Goal: Information Seeking & Learning: Understand process/instructions

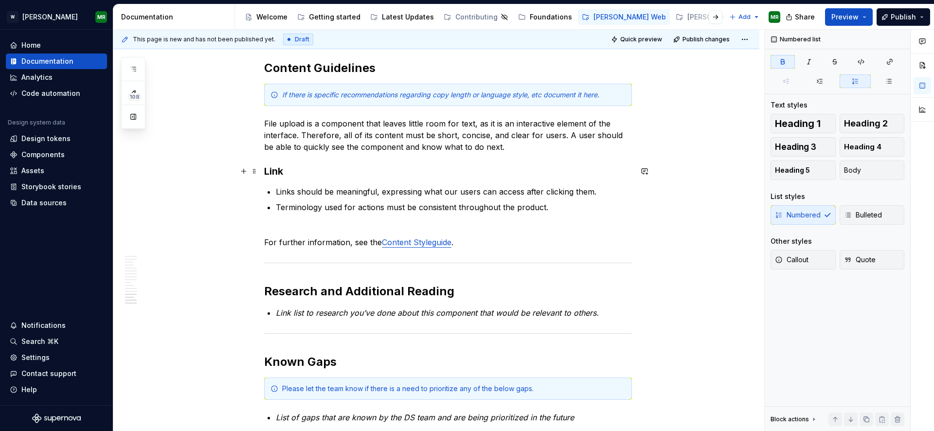
scroll to position [2807, 0]
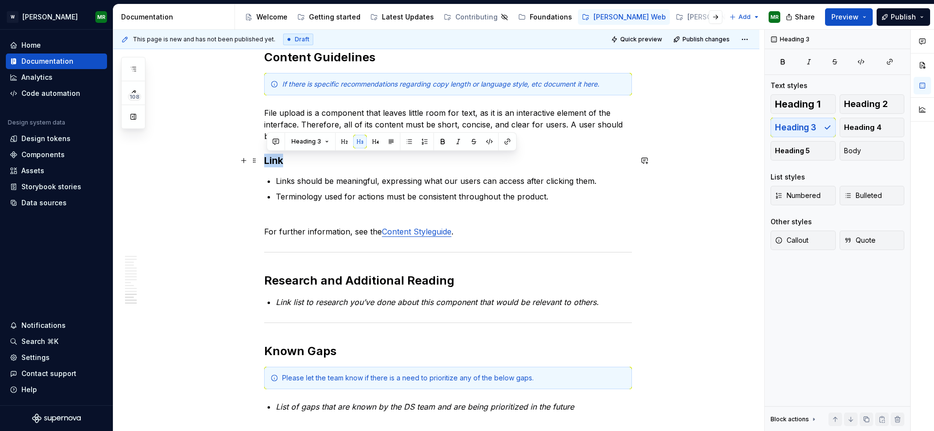
drag, startPoint x: 285, startPoint y: 161, endPoint x: 268, endPoint y: 161, distance: 17.0
click at [268, 161] on h3 "Link" at bounding box center [448, 161] width 368 height 14
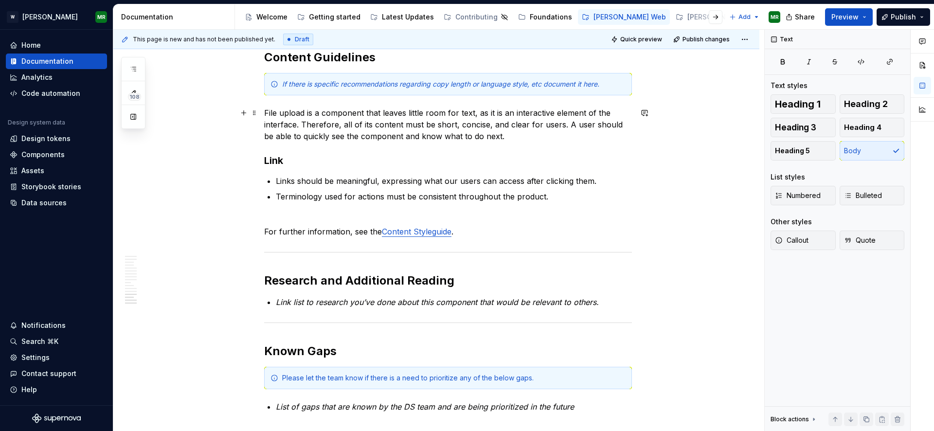
click at [503, 140] on p "File upload is a component that leaves little room for text, as it is an intera…" at bounding box center [448, 124] width 368 height 35
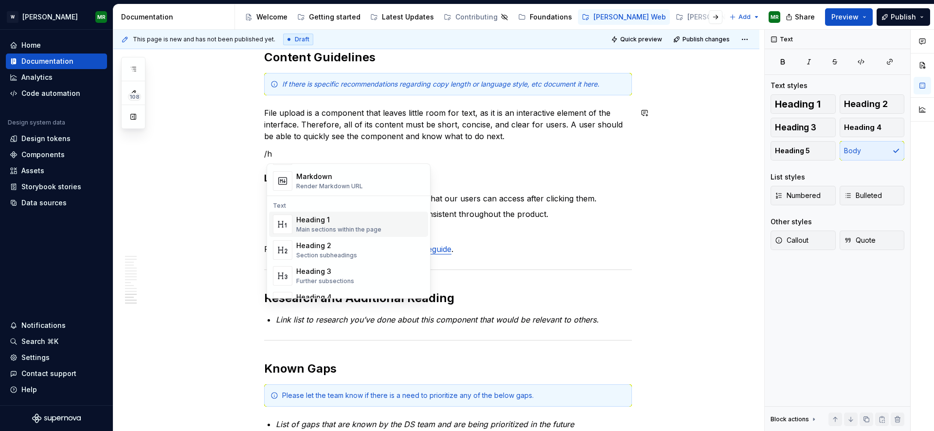
scroll to position [64, 0]
click at [344, 249] on div "Heading 3" at bounding box center [325, 245] width 58 height 10
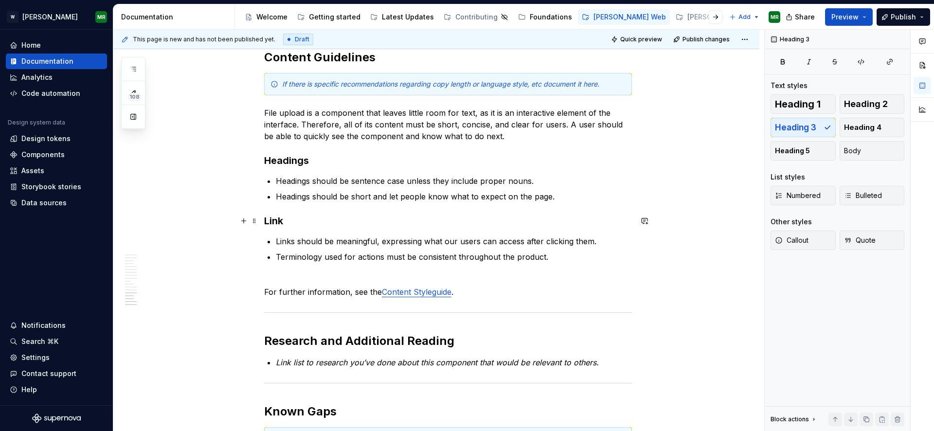
click at [288, 222] on h3 "Link" at bounding box center [448, 221] width 368 height 14
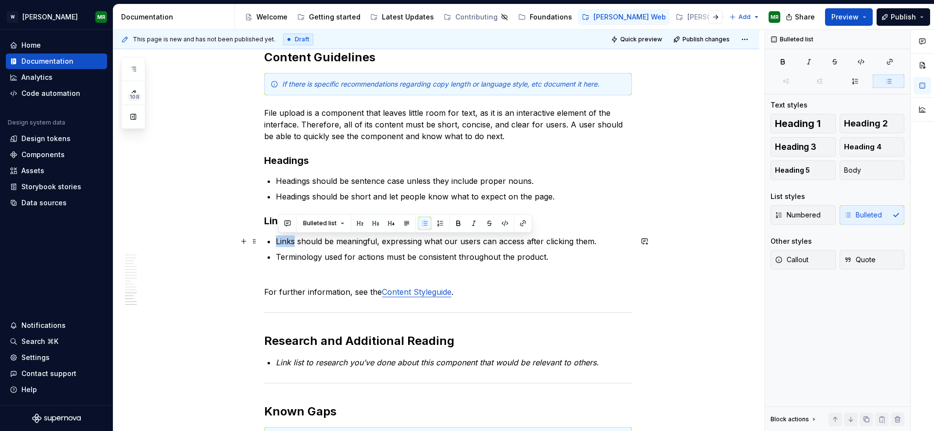
drag, startPoint x: 298, startPoint y: 241, endPoint x: 279, endPoint y: 242, distance: 19.5
click at [279, 242] on p "Links should be meaningful, expressing what our users can access after clicking…" at bounding box center [454, 241] width 356 height 12
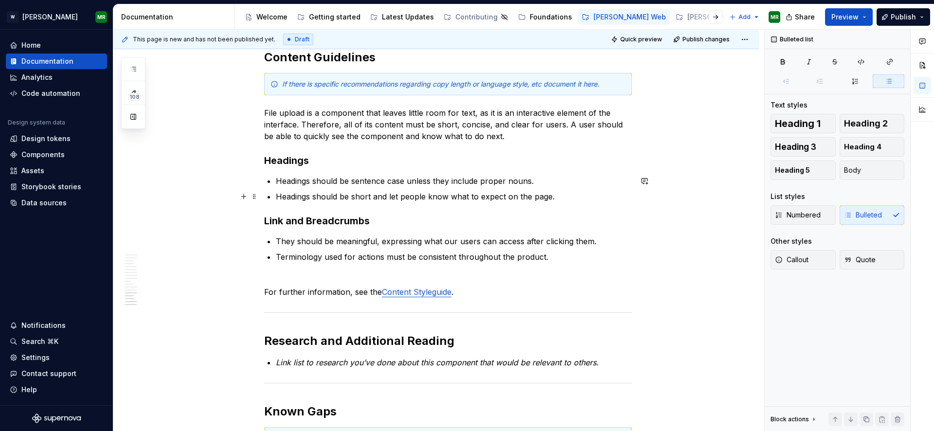
click at [555, 198] on p "Headings should be short and let people know what to expect on the page." at bounding box center [454, 197] width 356 height 12
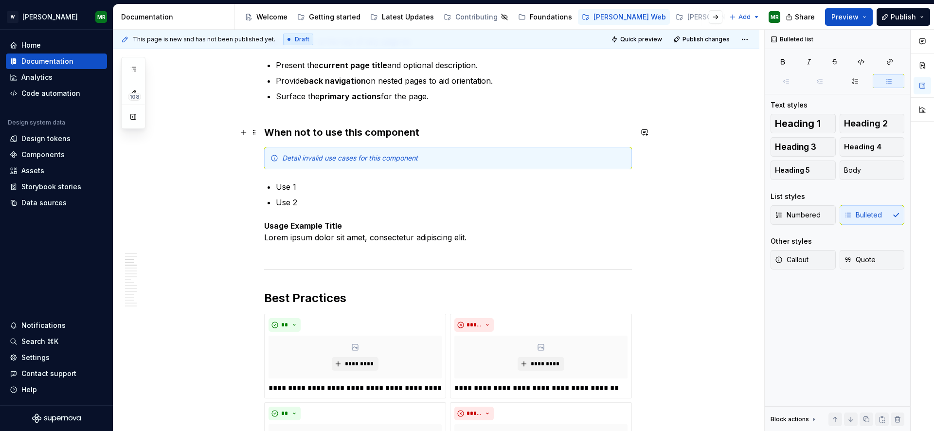
scroll to position [826, 0]
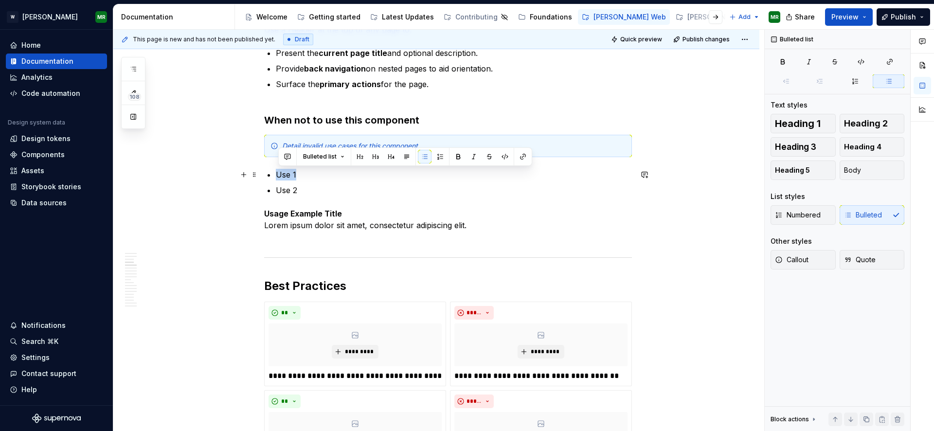
drag, startPoint x: 299, startPoint y: 176, endPoint x: 280, endPoint y: 177, distance: 19.0
click at [280, 177] on p "Use 1" at bounding box center [454, 175] width 356 height 12
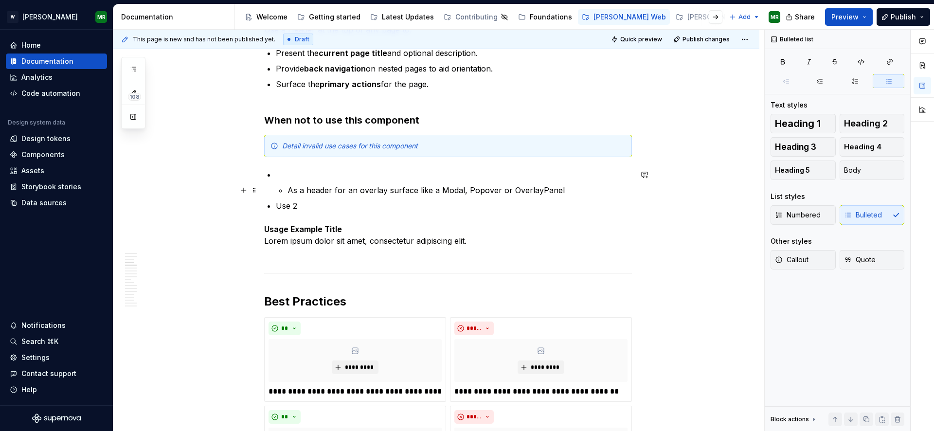
click at [290, 192] on p "As a header for an overlay surface like a Modal, Popover or OverlayPanel" at bounding box center [460, 190] width 344 height 12
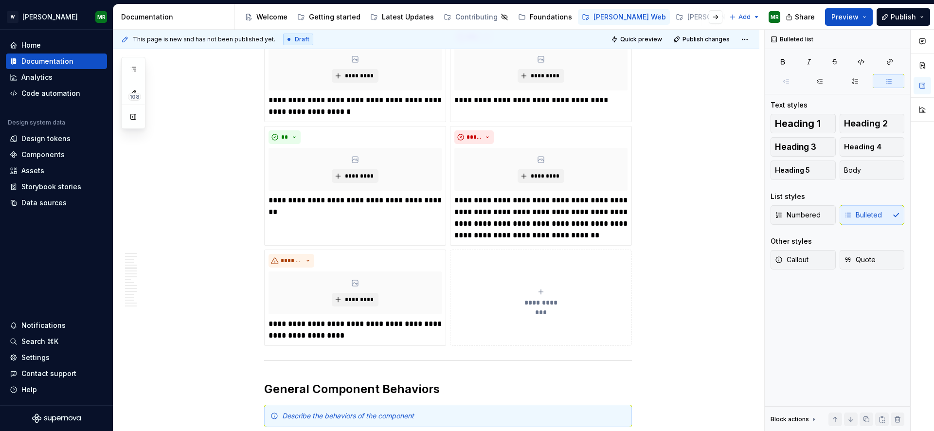
scroll to position [1197, 0]
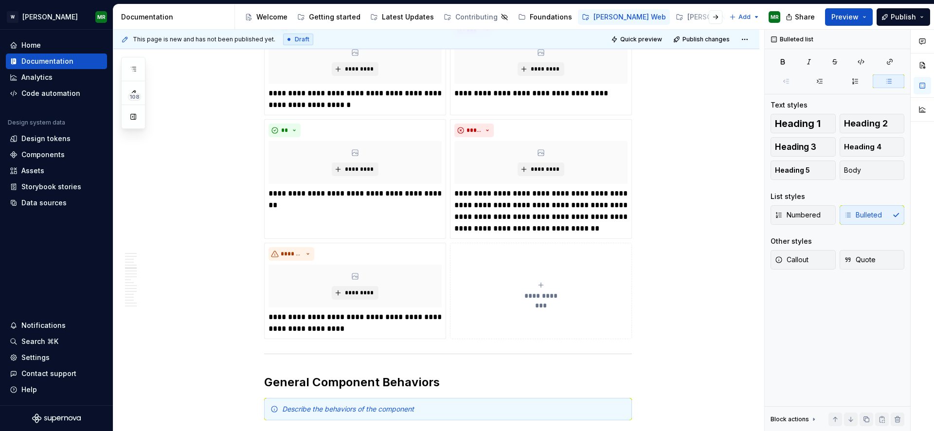
click at [544, 295] on span "**********" at bounding box center [541, 296] width 45 height 10
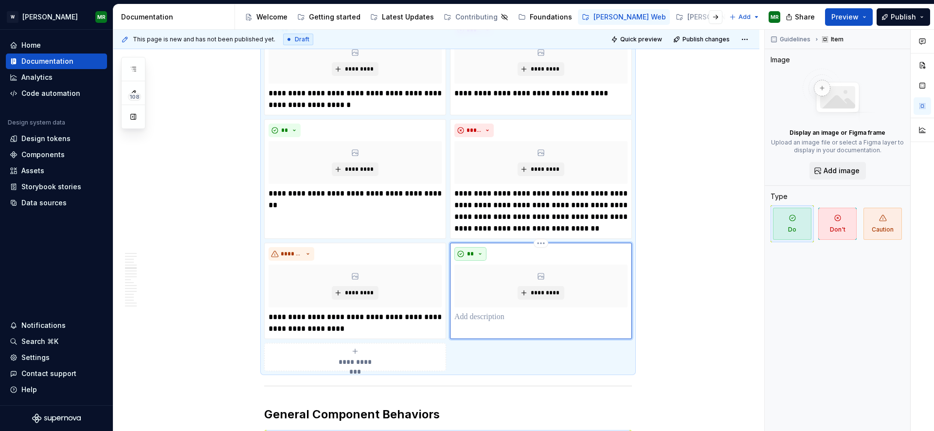
click at [473, 256] on span "**" at bounding box center [471, 254] width 8 height 8
click at [488, 305] on div "Caution" at bounding box center [499, 304] width 27 height 10
click at [484, 320] on p at bounding box center [540, 317] width 173 height 12
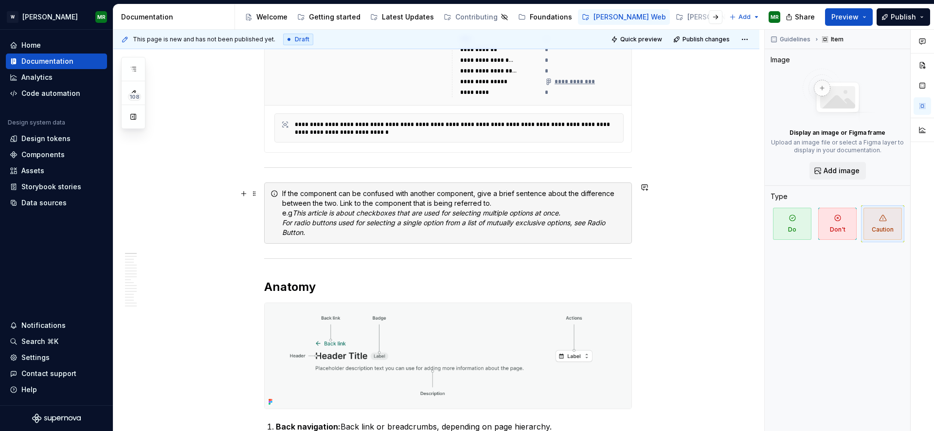
scroll to position [280, 0]
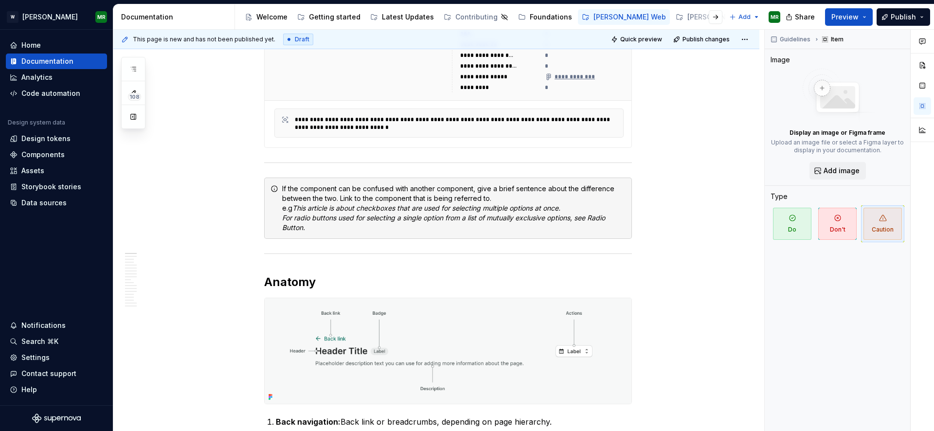
type textarea "*"
